Goal: Transaction & Acquisition: Purchase product/service

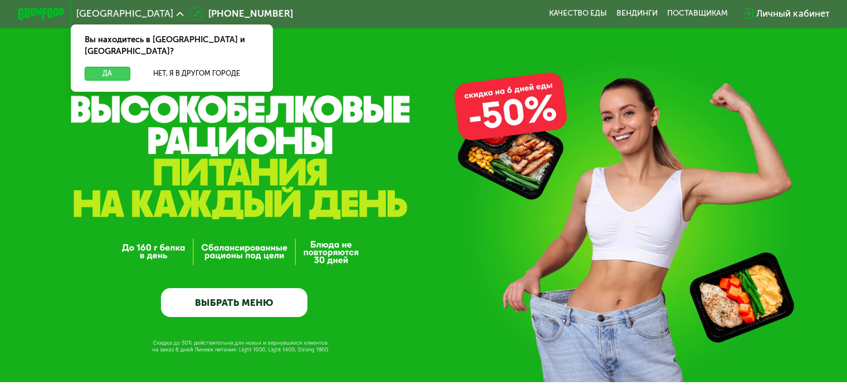
click at [109, 67] on button "Да" at bounding box center [107, 74] width 45 height 14
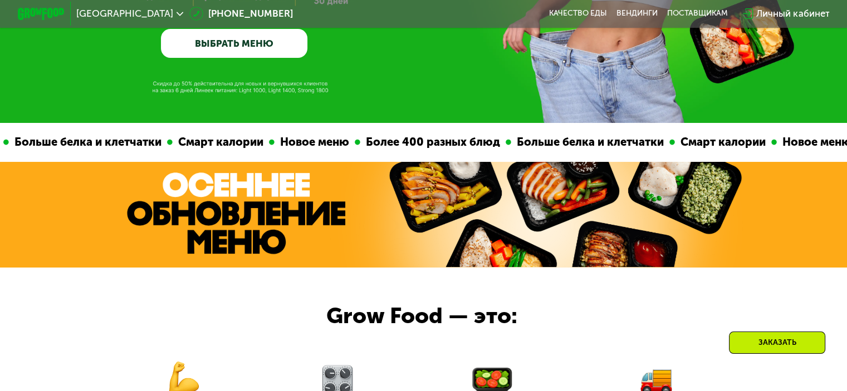
scroll to position [445, 0]
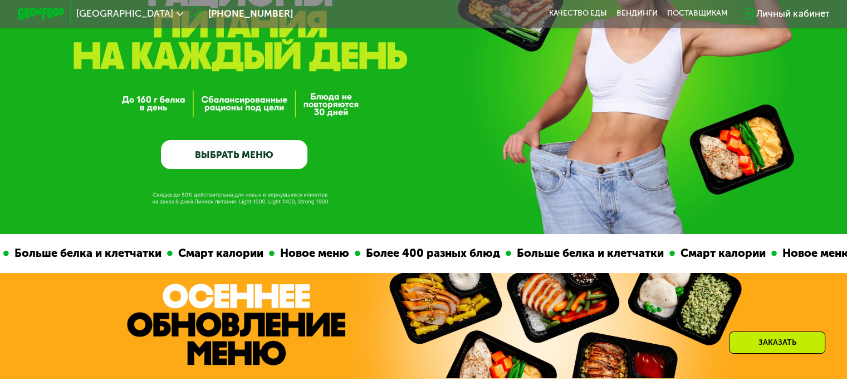
click at [262, 151] on link "ВЫБРАТЬ МЕНЮ" at bounding box center [234, 155] width 146 height 30
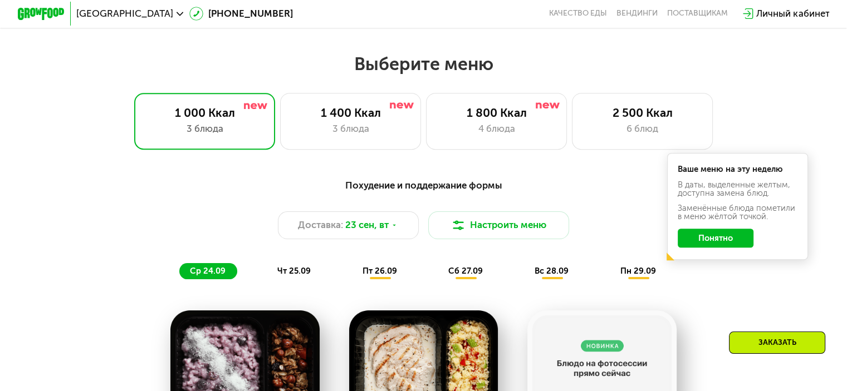
scroll to position [748, 0]
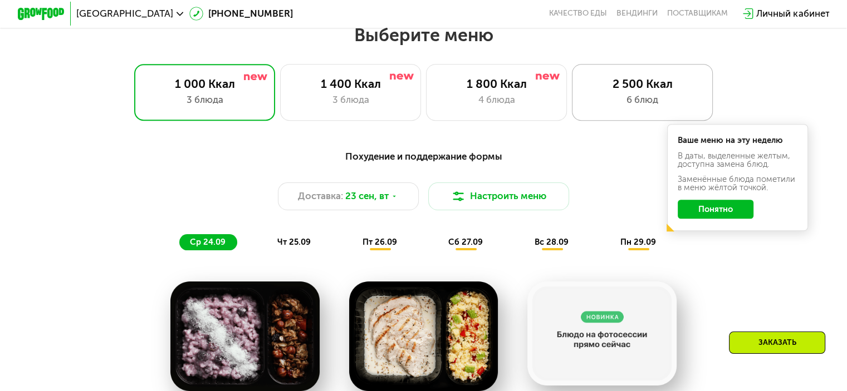
click at [635, 101] on div "6 блюд" at bounding box center [642, 100] width 116 height 14
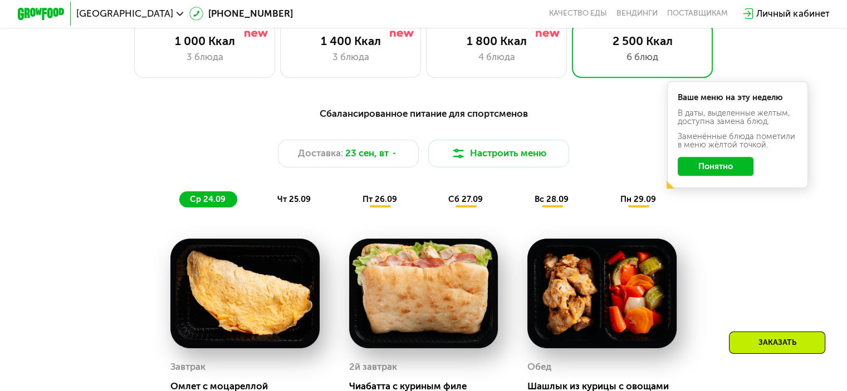
scroll to position [786, 0]
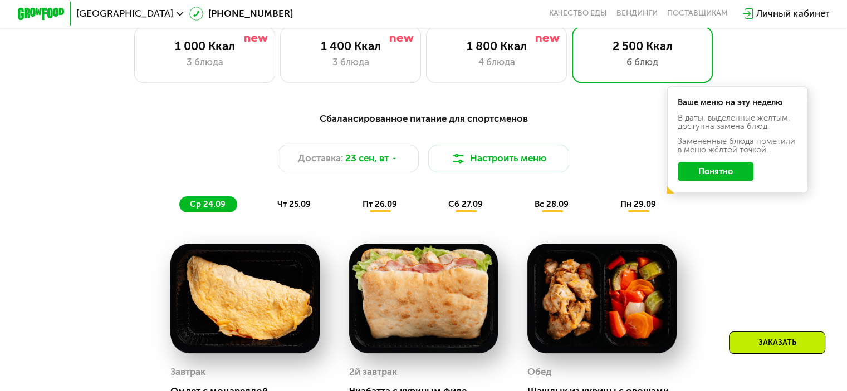
drag, startPoint x: 710, startPoint y: 169, endPoint x: 720, endPoint y: 174, distance: 10.7
click at [713, 171] on button "Понятно" at bounding box center [715, 171] width 76 height 19
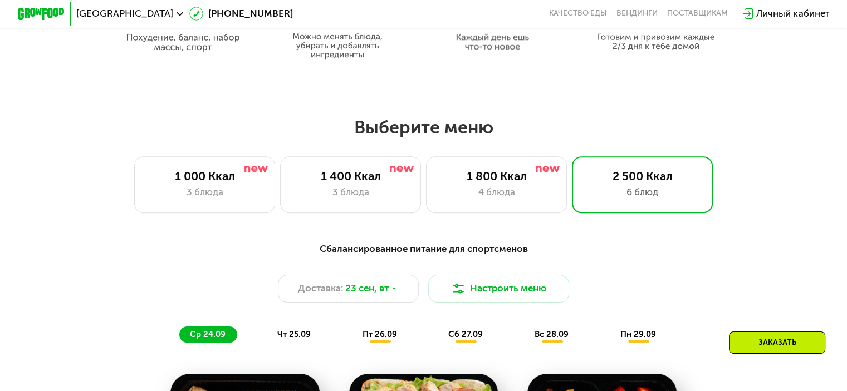
scroll to position [823, 0]
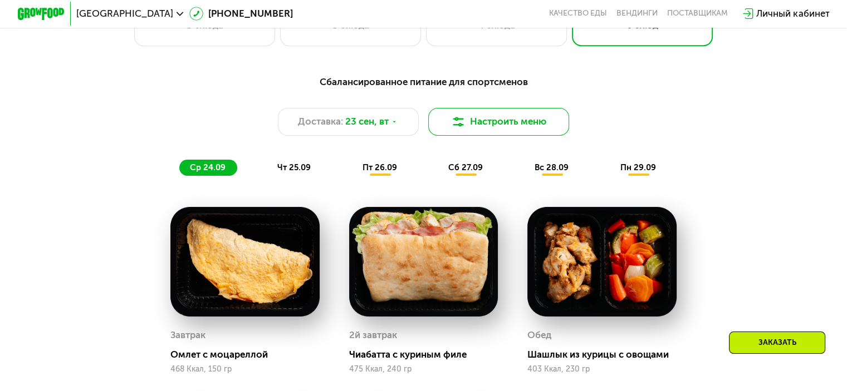
click at [510, 120] on button "Настроить меню" at bounding box center [498, 122] width 141 height 28
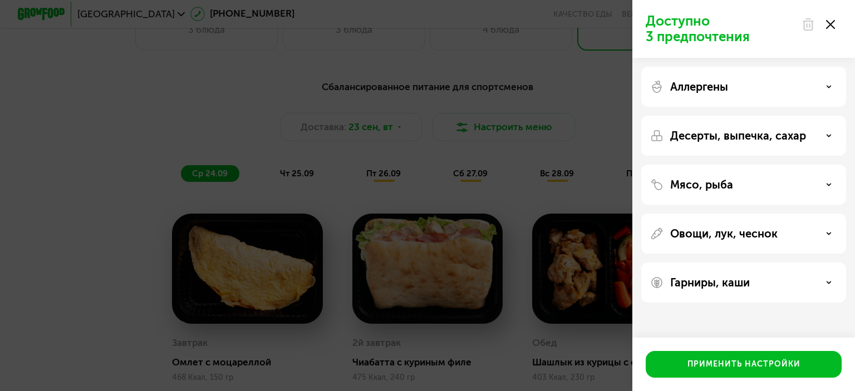
click at [755, 80] on div "Аллергены" at bounding box center [743, 86] width 187 height 13
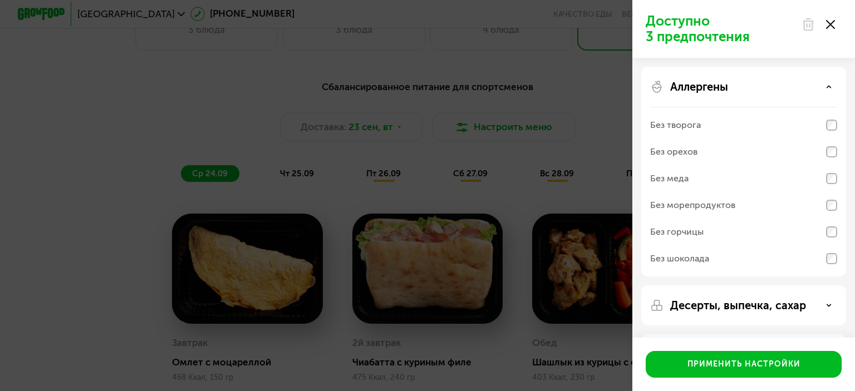
click at [767, 84] on div "Аллергены" at bounding box center [743, 86] width 187 height 13
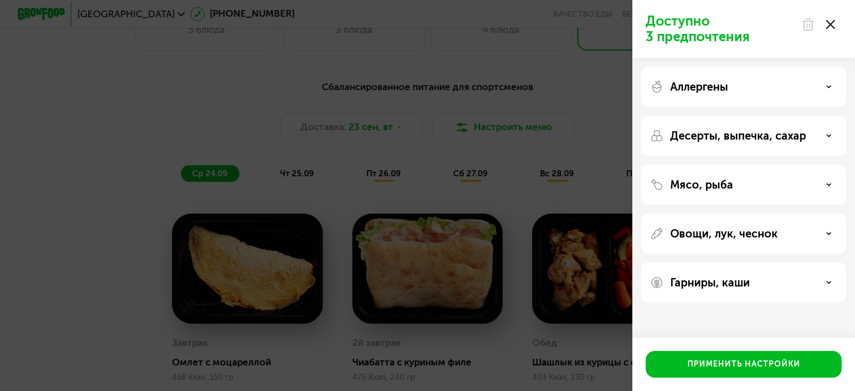
click at [828, 22] on use at bounding box center [830, 24] width 9 height 9
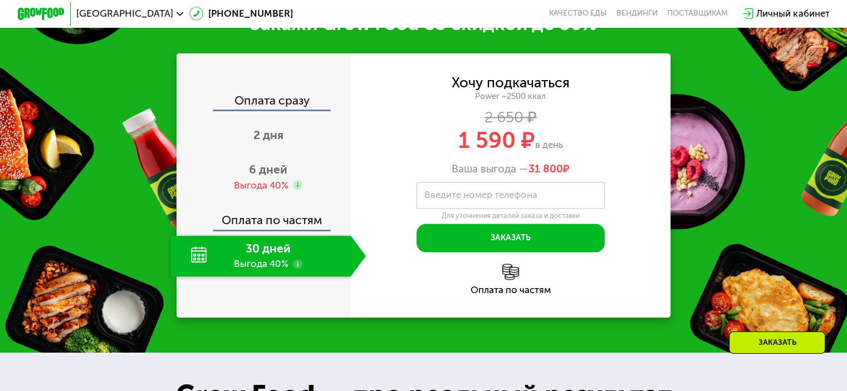
scroll to position [1639, 0]
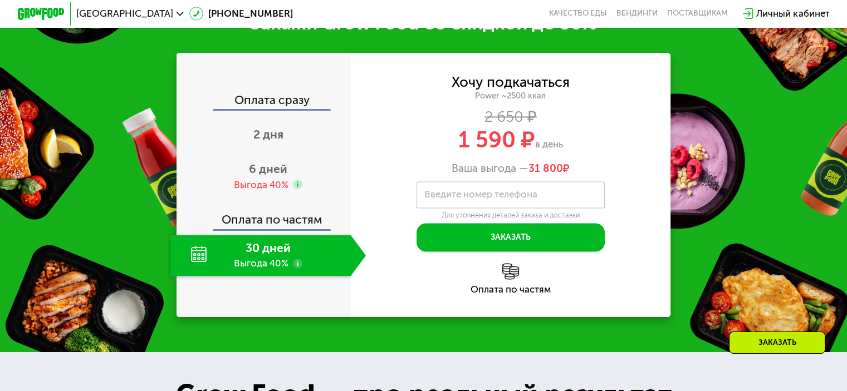
click at [789, 110] on div "Закажи Grow Food со скидкой до 50% Оплата сразу 2 дня 6 дней Выгода 40% Оплата …" at bounding box center [423, 164] width 847 height 376
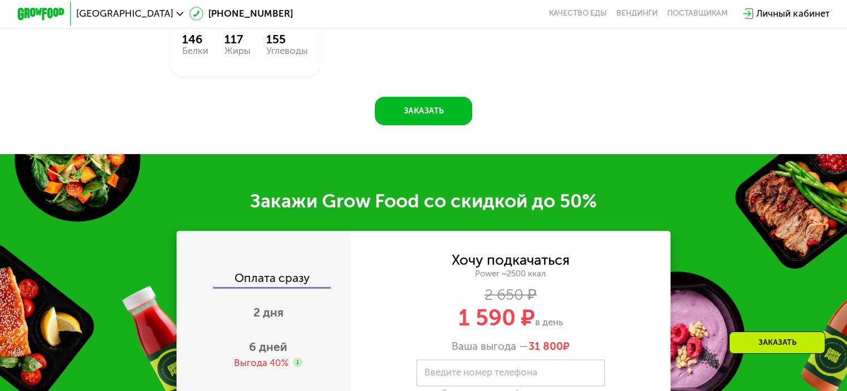
scroll to position [1454, 0]
